Goal: Information Seeking & Learning: Learn about a topic

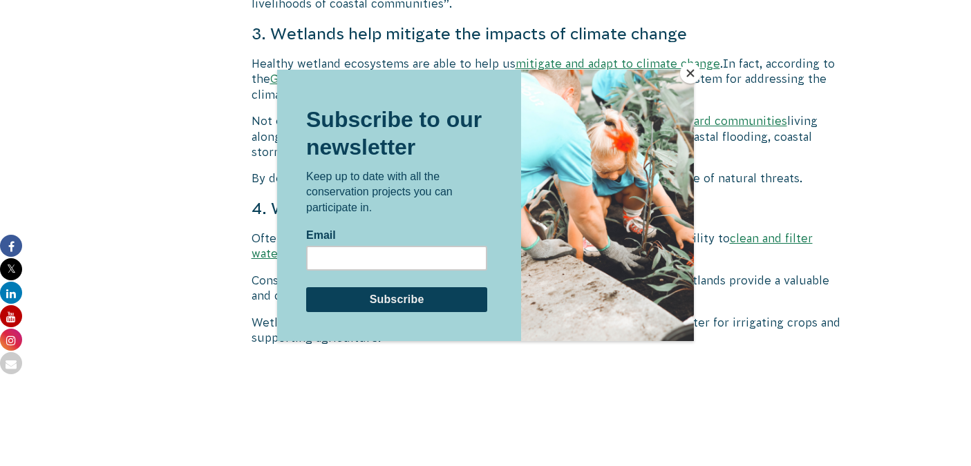
scroll to position [2480, 0]
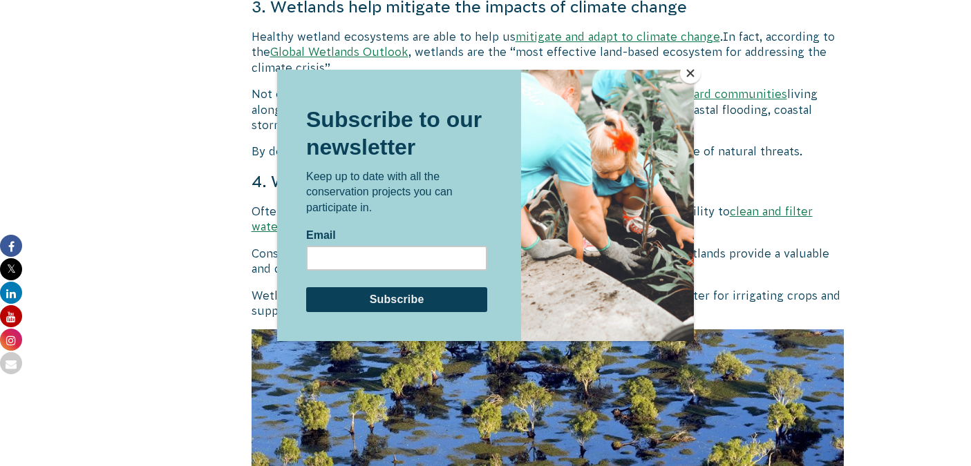
click at [694, 75] on button "Close" at bounding box center [690, 73] width 21 height 21
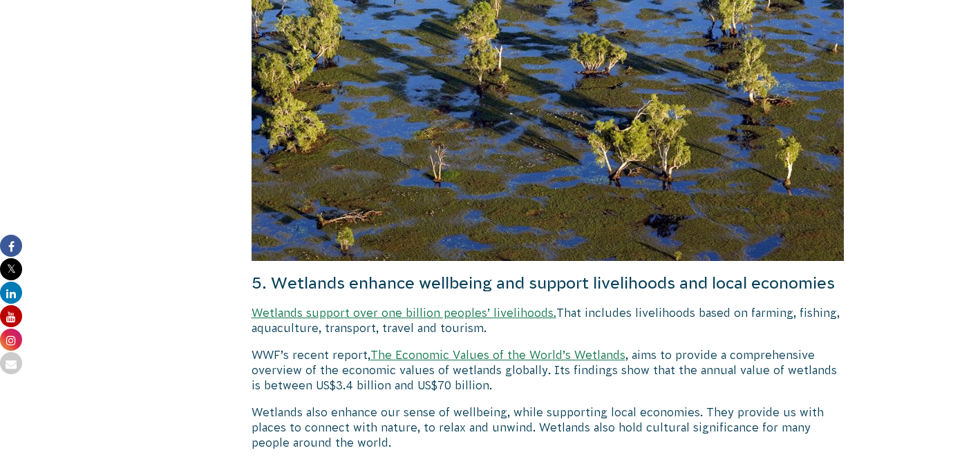
scroll to position [2942, 0]
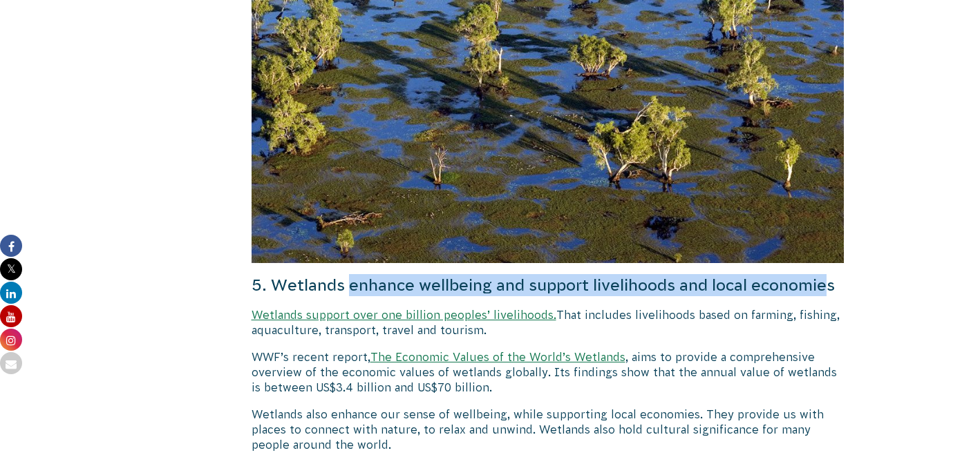
drag, startPoint x: 350, startPoint y: 256, endPoint x: 332, endPoint y: 274, distance: 25.9
click at [332, 274] on h4 "5. Wetlands enhance wellbeing and support livelihoods and local economies" at bounding box center [548, 285] width 593 height 22
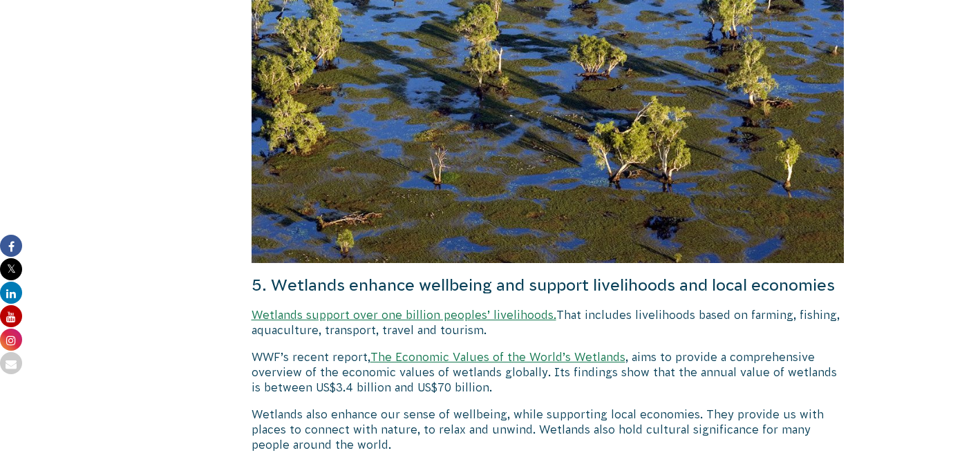
click at [337, 276] on h4 "5. Wetlands enhance wellbeing and support livelihoods and local economies" at bounding box center [548, 285] width 593 height 22
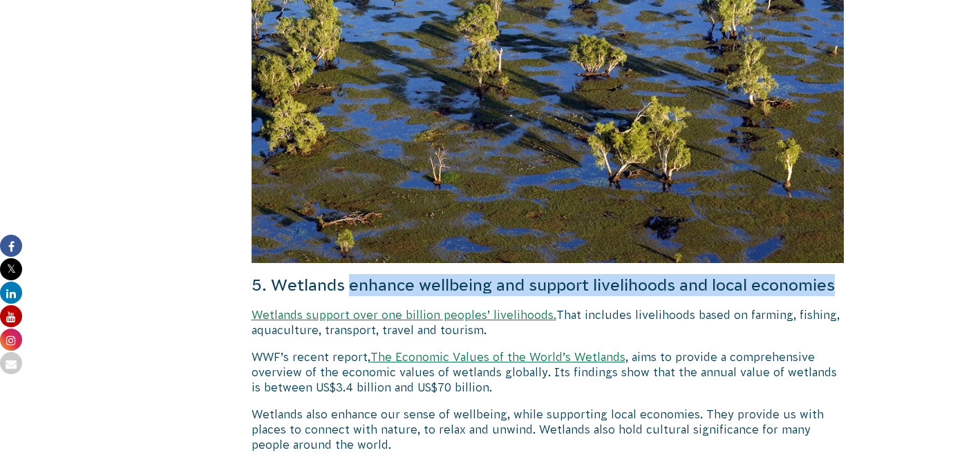
drag, startPoint x: 339, startPoint y: 276, endPoint x: 350, endPoint y: 258, distance: 20.1
click at [350, 274] on h4 "5. Wetlands enhance wellbeing and support livelihoods and local economies" at bounding box center [548, 285] width 593 height 22
copy h4 "enhance wellbeing and support livelihoods and local economies"
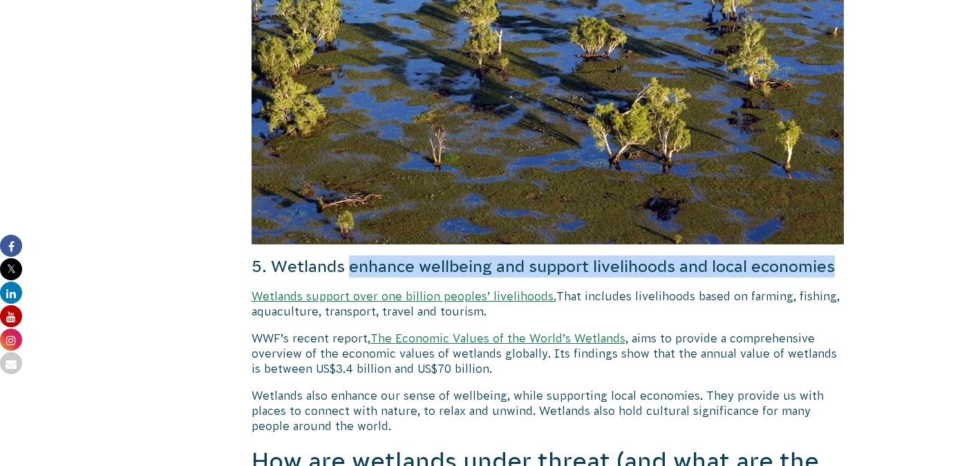
scroll to position [2962, 0]
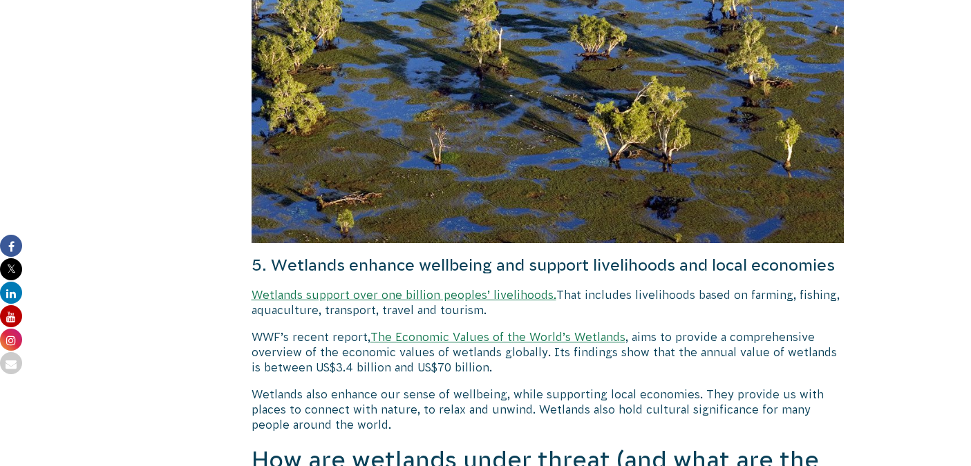
click at [674, 296] on p "Wetlands support over one billion peoples’ livelihoods. That includes livelihoo…" at bounding box center [548, 302] width 593 height 31
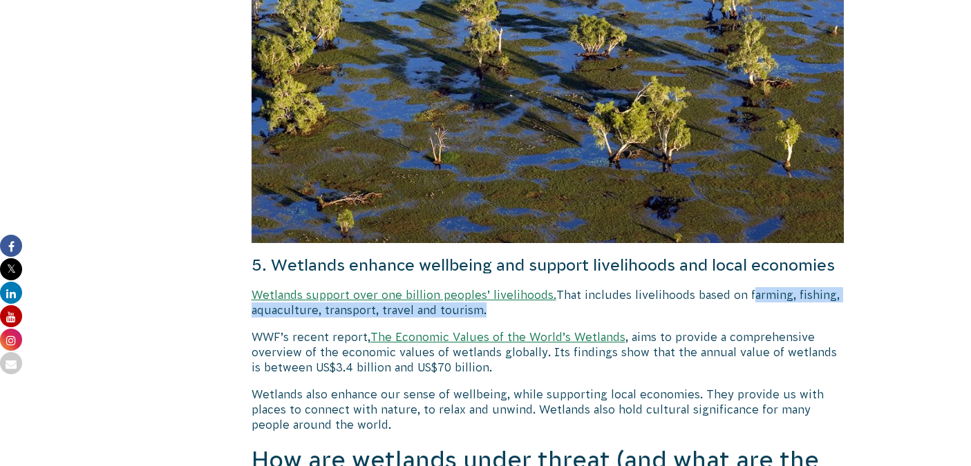
drag, startPoint x: 741, startPoint y: 285, endPoint x: 480, endPoint y: 303, distance: 261.8
click at [480, 303] on p "Wetlands support over one billion peoples’ livelihoods. That includes livelihoo…" at bounding box center [548, 302] width 593 height 31
copy p "farming, fishing, aquaculture, transport, travel and tourism"
